Goal: Navigation & Orientation: Find specific page/section

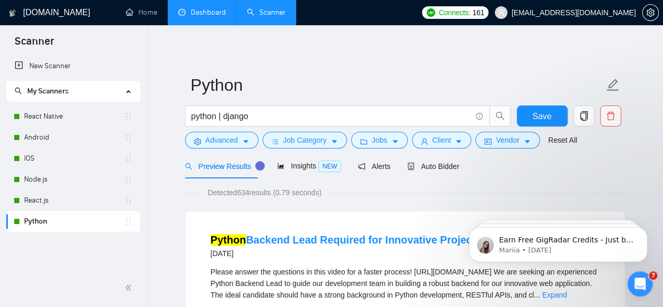
click at [196, 11] on link "Dashboard" at bounding box center [202, 12] width 48 height 9
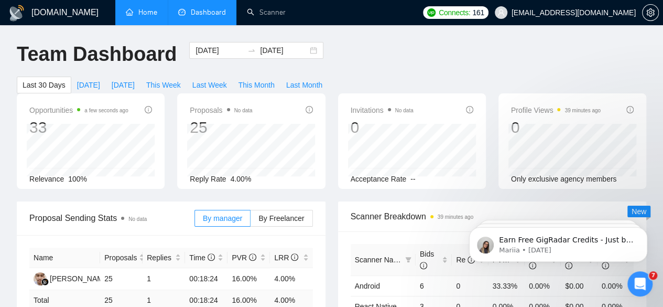
click at [146, 16] on link "Home" at bounding box center [141, 12] width 31 height 9
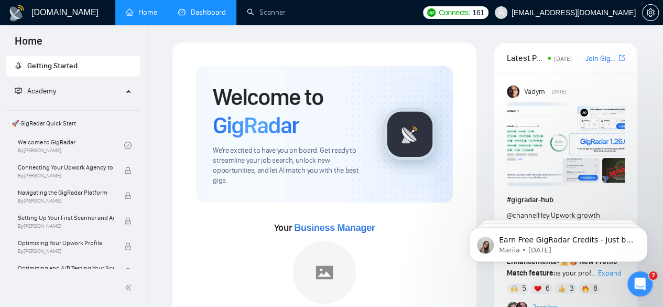
click at [181, 8] on link "Dashboard" at bounding box center [202, 12] width 48 height 9
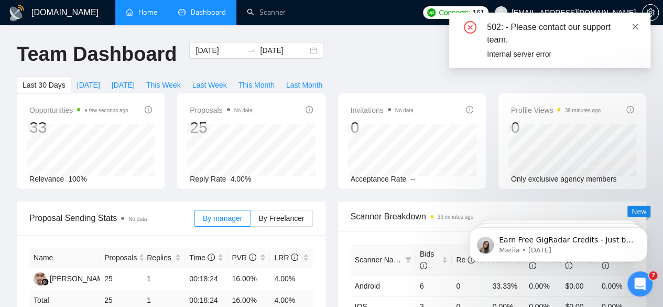
click at [639, 30] on icon "close" at bounding box center [635, 26] width 7 height 7
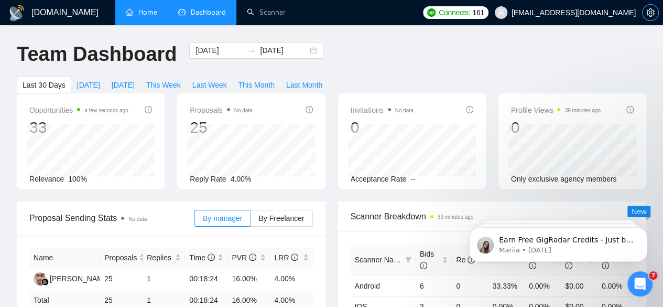
click at [648, 10] on icon "setting" at bounding box center [651, 12] width 8 height 8
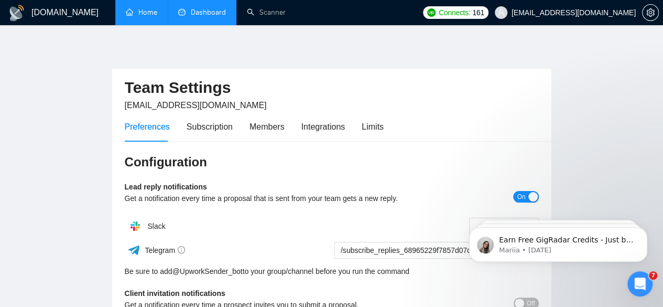
click at [134, 8] on link "Home" at bounding box center [141, 12] width 31 height 9
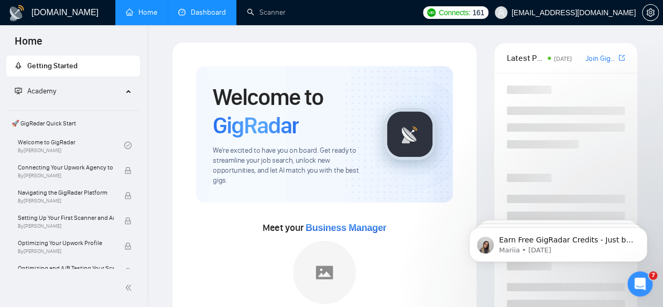
click at [207, 17] on link "Dashboard" at bounding box center [202, 12] width 48 height 9
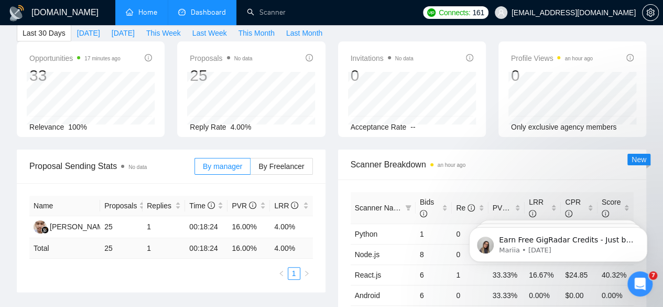
scroll to position [296, 0]
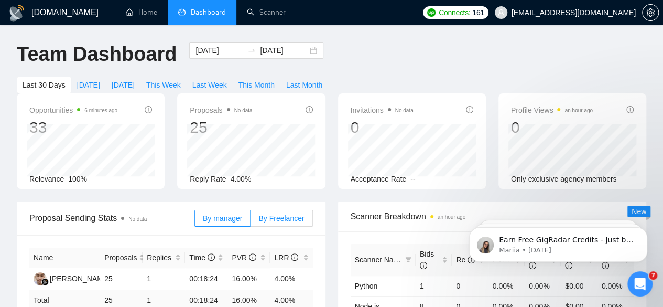
click at [286, 214] on span "By Freelancer" at bounding box center [282, 218] width 46 height 8
click at [251, 221] on input "By Freelancer" at bounding box center [251, 221] width 0 height 0
click at [237, 214] on span "By manager" at bounding box center [222, 218] width 39 height 8
click at [195, 221] on input "By manager" at bounding box center [195, 221] width 0 height 0
click at [285, 210] on label "By Freelancer" at bounding box center [282, 218] width 62 height 17
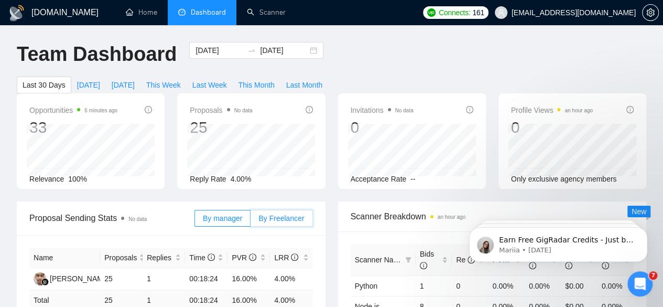
click at [251, 221] on input "By Freelancer" at bounding box center [251, 221] width 0 height 0
click at [69, 273] on div "[PERSON_NAME] [PERSON_NAME]" at bounding box center [111, 279] width 123 height 12
